Goal: Task Accomplishment & Management: Manage account settings

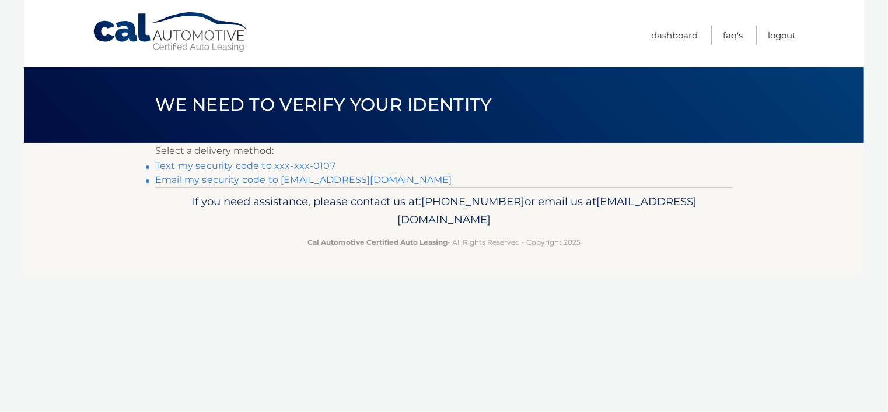
click at [205, 183] on link "Email my security code to [EMAIL_ADDRESS][DOMAIN_NAME]" at bounding box center [303, 179] width 297 height 11
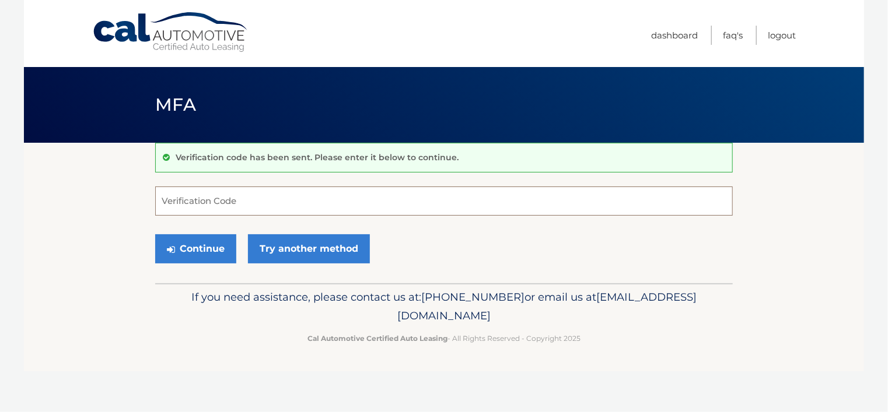
click at [219, 197] on input "Verification Code" at bounding box center [443, 201] width 577 height 29
type input "319735"
click at [209, 241] on button "Continue" at bounding box center [195, 248] width 81 height 29
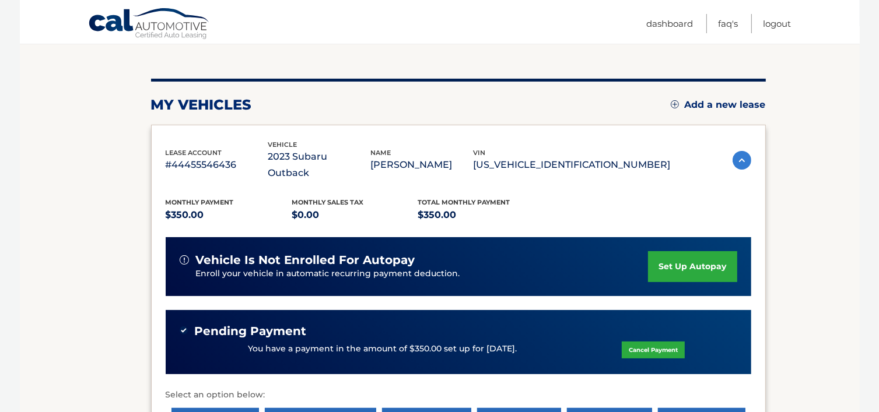
scroll to position [175, 0]
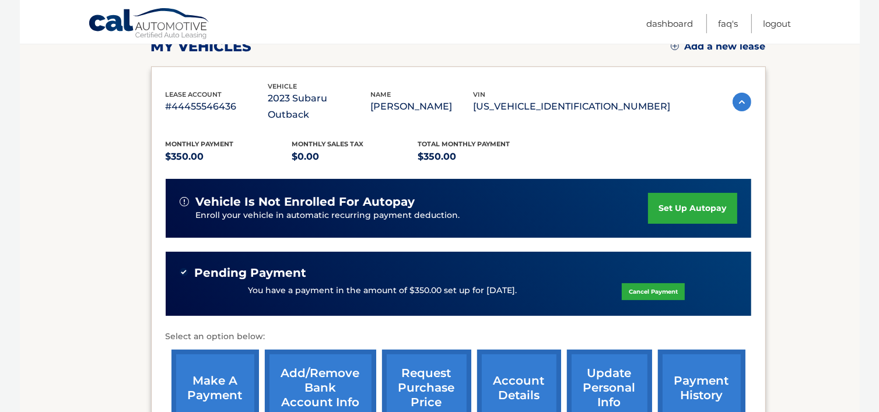
click at [585, 52] on div "my vehicles Add a new lease" at bounding box center [458, 46] width 615 height 17
